Goal: Task Accomplishment & Management: Manage account settings

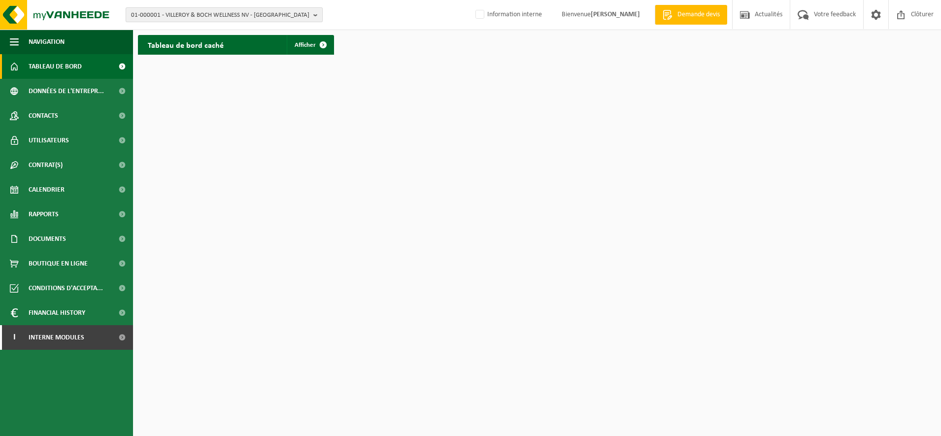
click at [175, 15] on span "01-000001 - VILLEROY & BOCH WELLNESS NV - ROESELARE" at bounding box center [220, 15] width 178 height 15
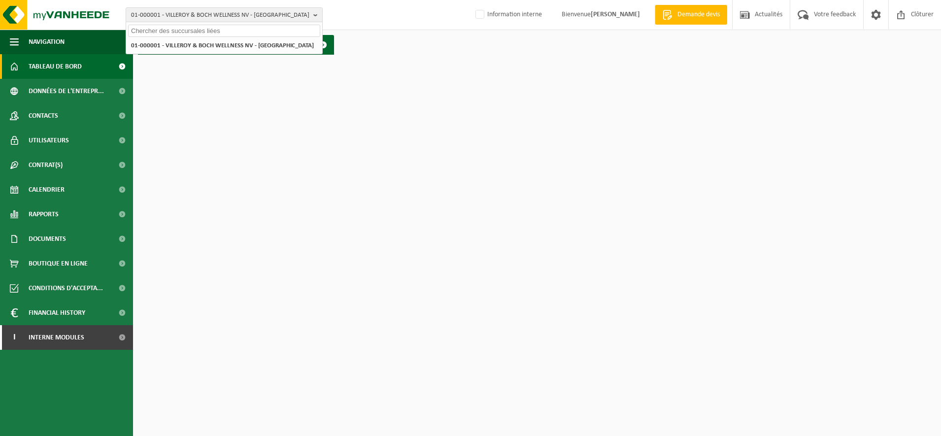
click at [165, 36] on input "text" at bounding box center [224, 31] width 192 height 12
type input "01-087280"
click at [165, 46] on strong "01-087280 - LYCEE BLARINGHEM - BETHUNE" at bounding box center [188, 44] width 115 height 7
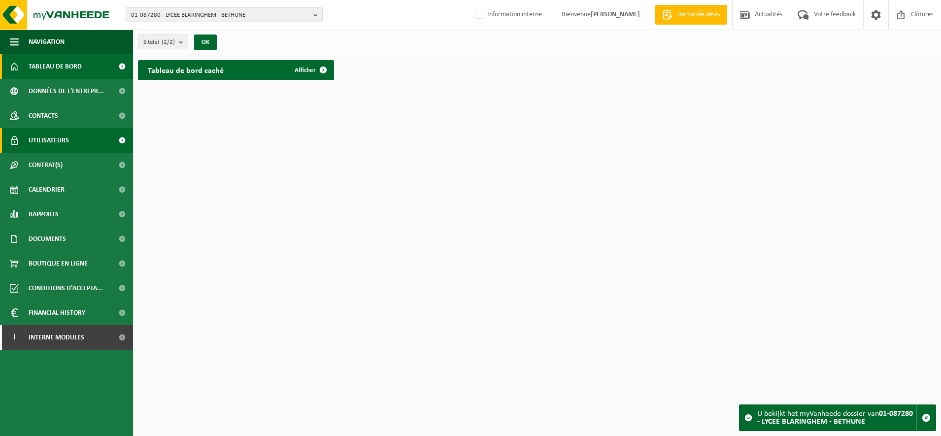
click at [54, 144] on span "Utilisateurs" at bounding box center [49, 140] width 40 height 25
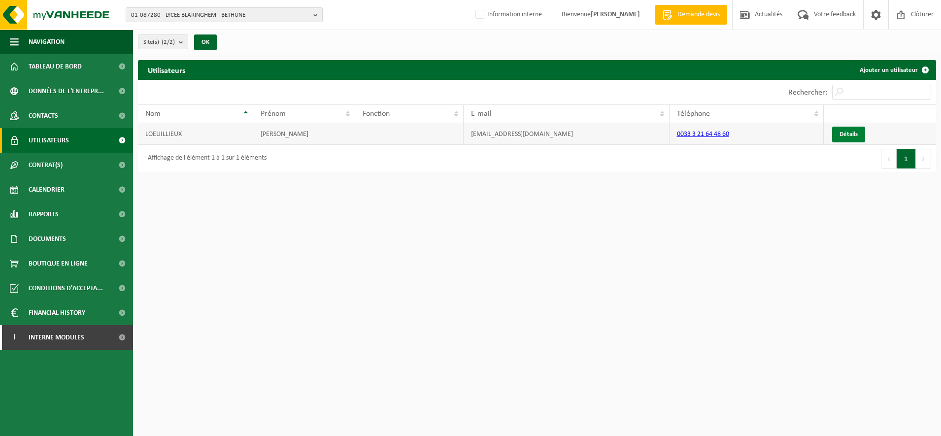
click at [853, 133] on link "Détails" at bounding box center [848, 135] width 33 height 16
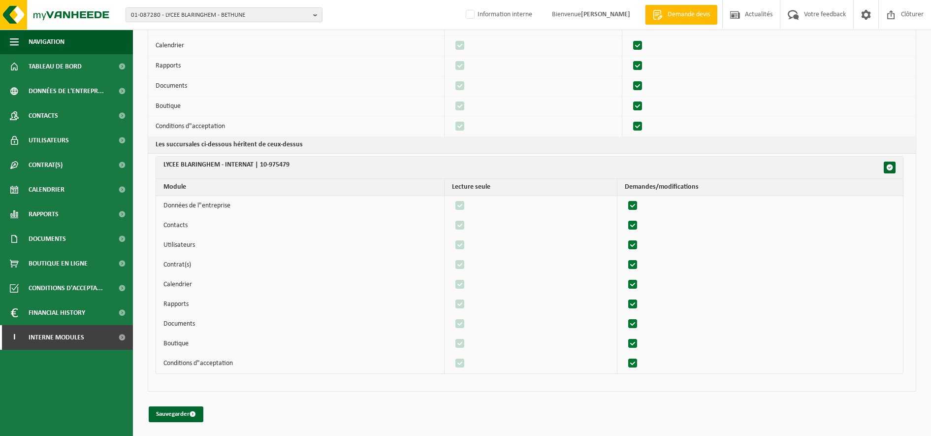
scroll to position [174, 0]
click at [36, 138] on span "Utilisateurs" at bounding box center [49, 140] width 40 height 25
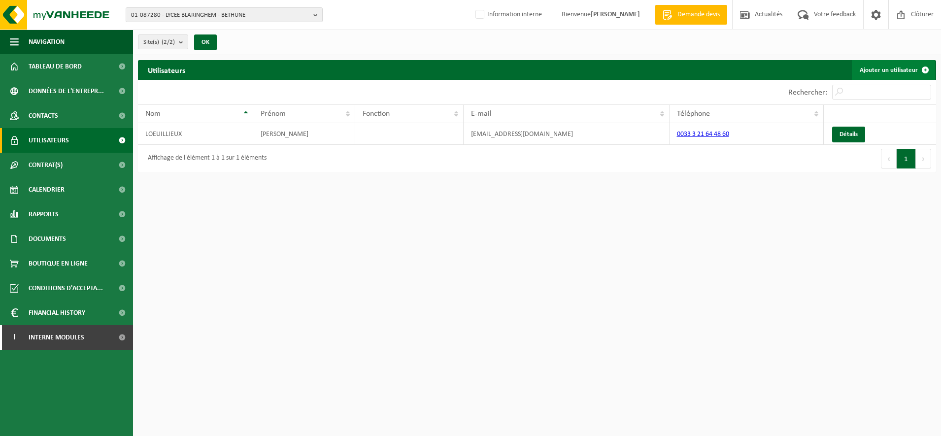
click at [882, 72] on link "Ajouter un utilisateur" at bounding box center [893, 70] width 83 height 20
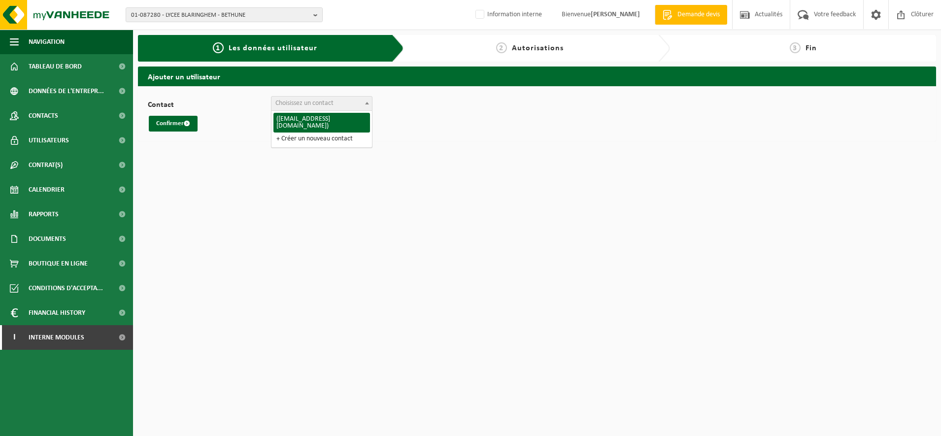
click at [367, 106] on span at bounding box center [367, 103] width 10 height 13
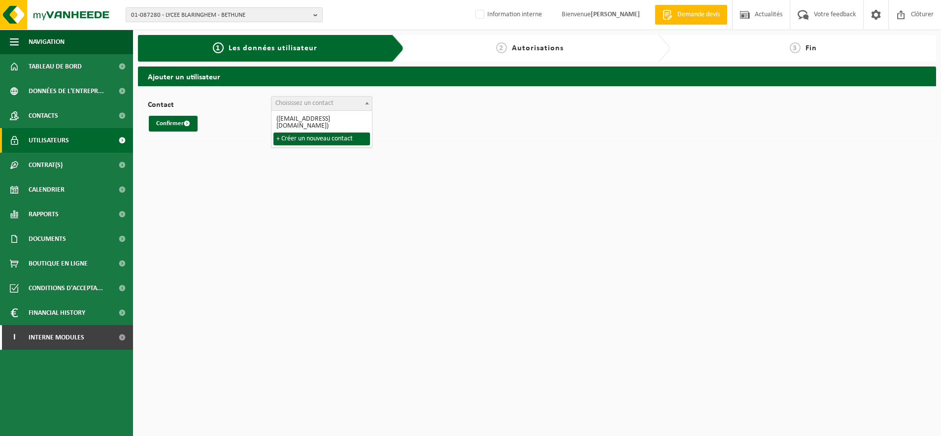
click at [23, 141] on link "Utilisateurs" at bounding box center [66, 140] width 133 height 25
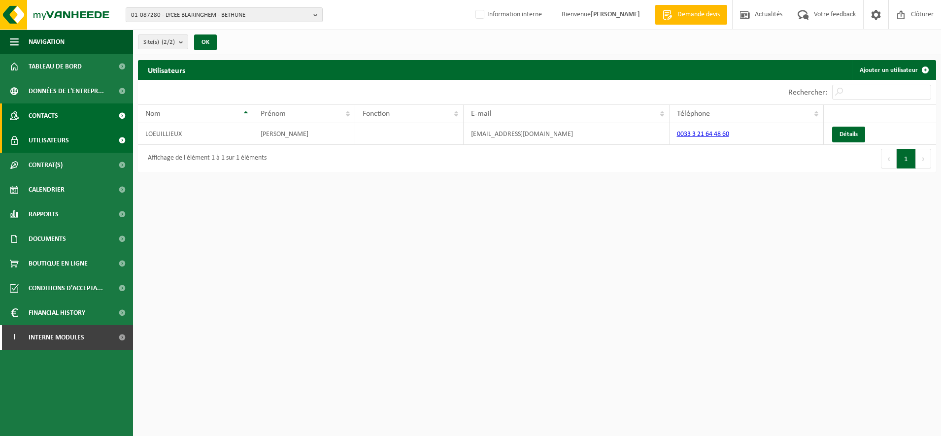
click at [50, 113] on span "Contacts" at bounding box center [44, 115] width 30 height 25
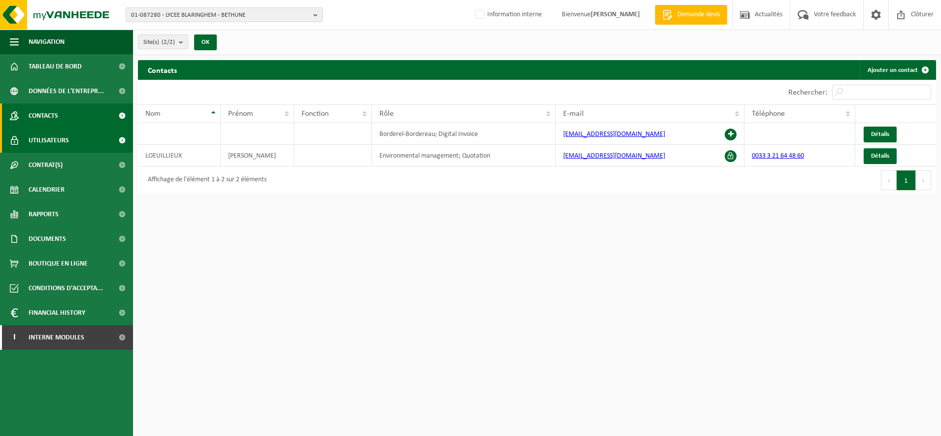
click at [47, 138] on span "Utilisateurs" at bounding box center [49, 140] width 40 height 25
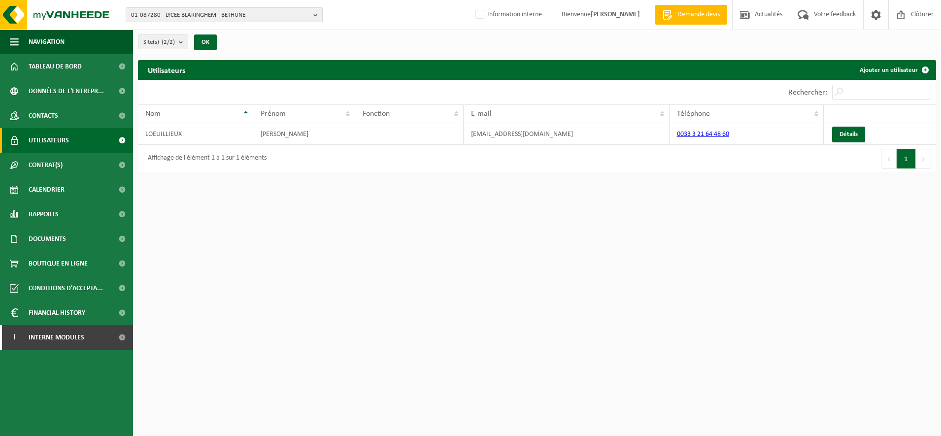
click at [168, 18] on span "01-087280 - LYCEE BLARINGHEM - BETHUNE" at bounding box center [220, 15] width 178 height 15
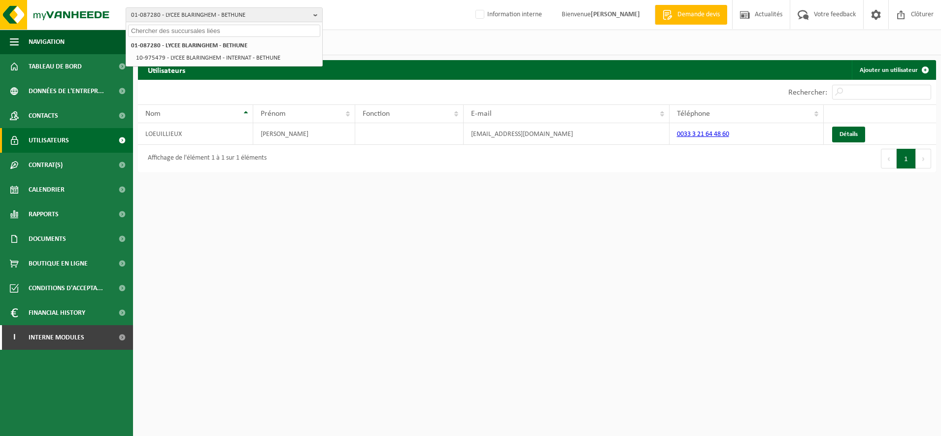
click at [167, 28] on input "text" at bounding box center [224, 31] width 192 height 12
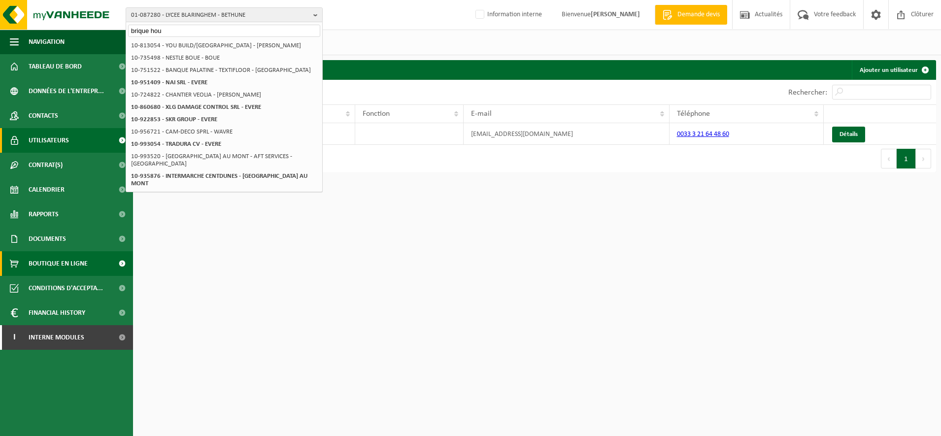
type input "brique hou"
click at [173, 26] on input "brique hou" at bounding box center [224, 31] width 192 height 12
drag, startPoint x: 175, startPoint y: 27, endPoint x: 46, endPoint y: 29, distance: 128.6
click at [46, 29] on div "01-087280 - LYCEE BLARINGHEM - BETHUNE brique hou 01-087280 - LYCEE BLARINGHEM …" at bounding box center [470, 15] width 941 height 30
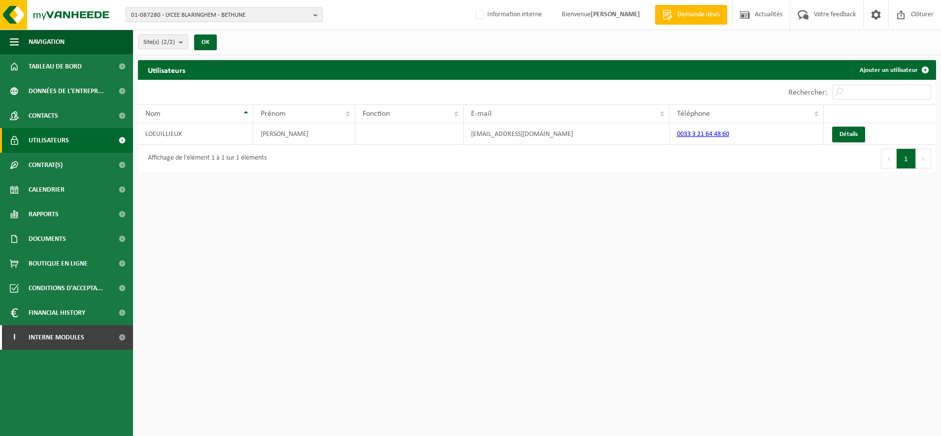
click at [182, 10] on span "01-087280 - LYCEE BLARINGHEM - BETHUNE" at bounding box center [220, 15] width 178 height 15
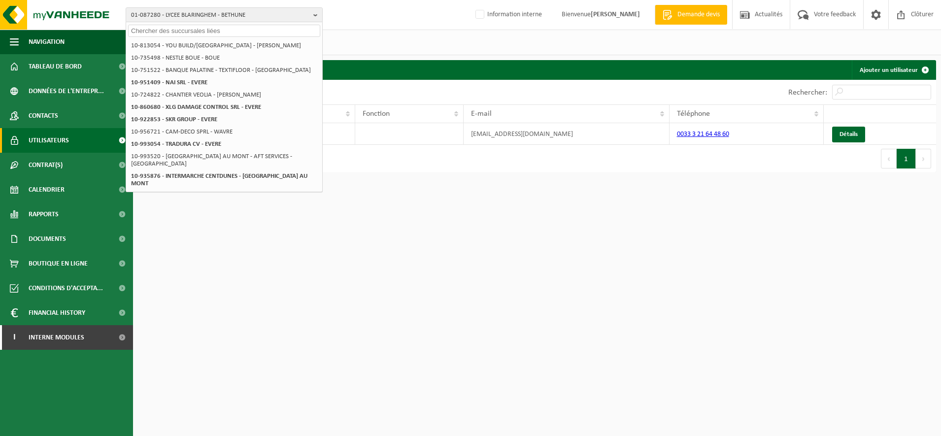
click at [151, 30] on input "text" at bounding box center [224, 31] width 192 height 12
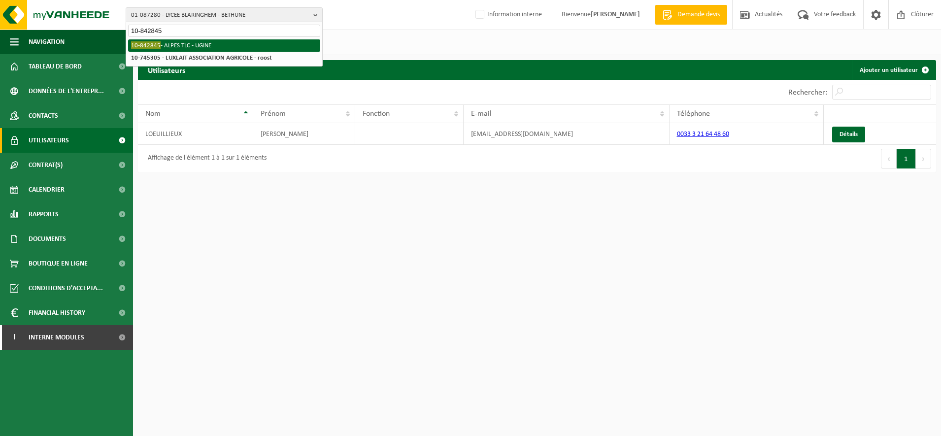
type input "10-842845"
click at [163, 49] on li "10-842845 - ALPES TLC - UGINE" at bounding box center [224, 45] width 192 height 12
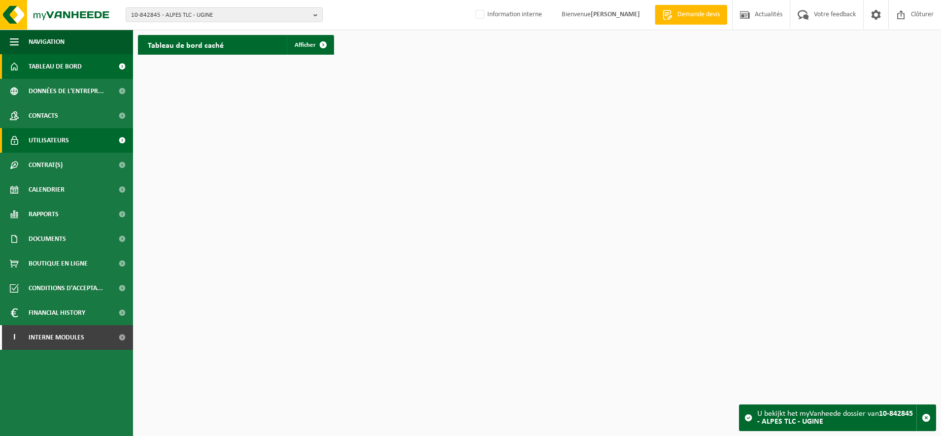
click at [43, 144] on span "Utilisateurs" at bounding box center [49, 140] width 40 height 25
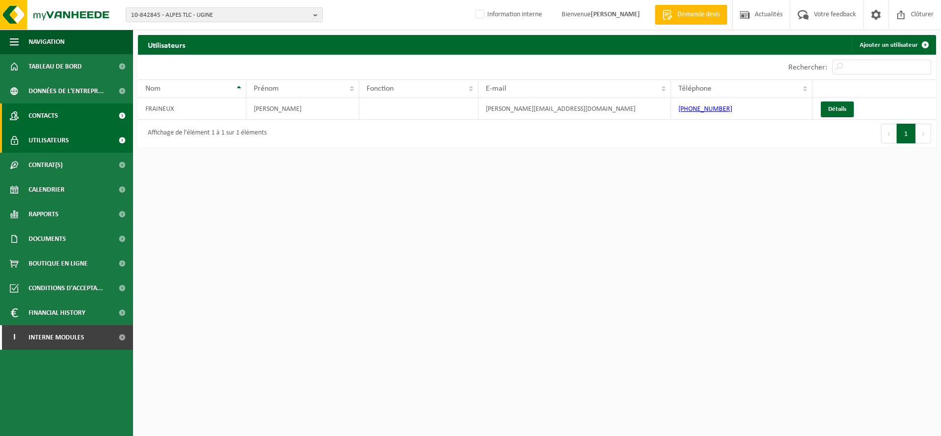
click at [47, 113] on span "Contacts" at bounding box center [44, 115] width 30 height 25
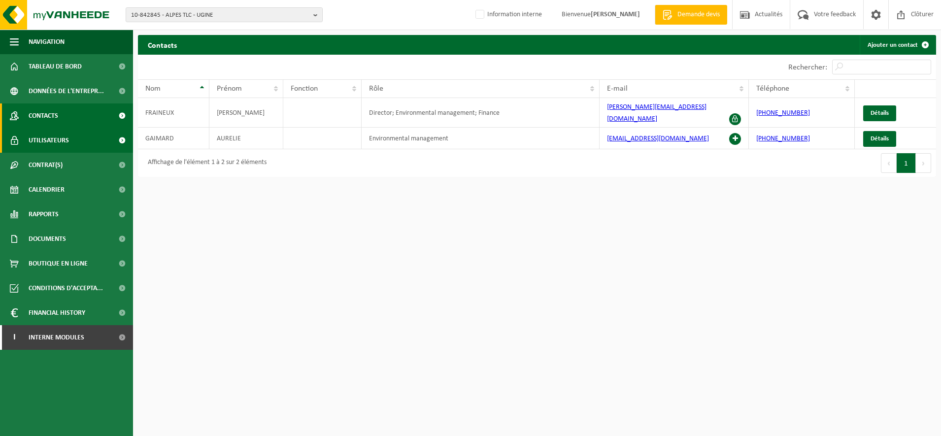
click at [56, 139] on span "Utilisateurs" at bounding box center [49, 140] width 40 height 25
